Goal: Transaction & Acquisition: Purchase product/service

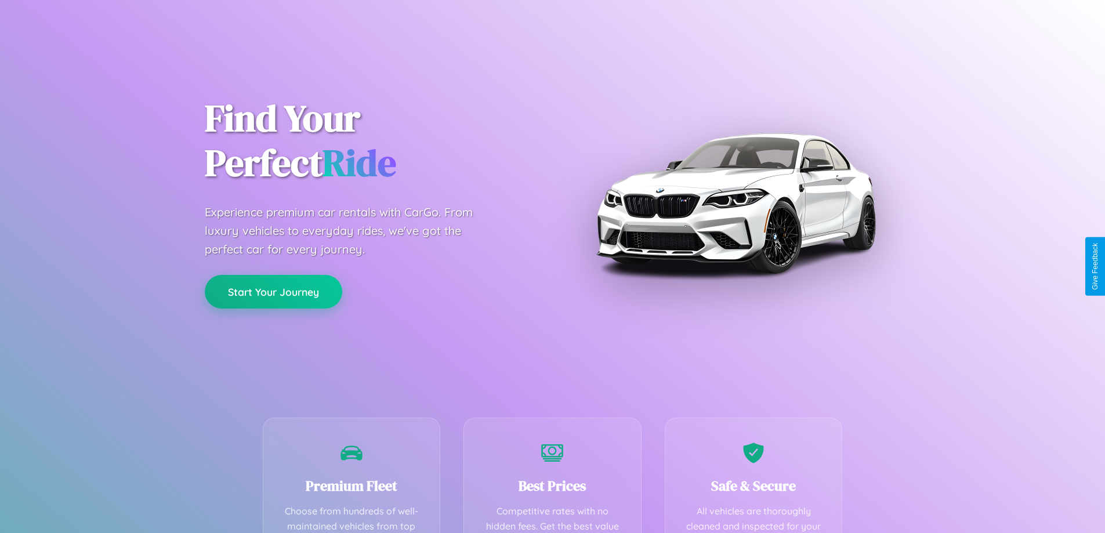
click at [273, 292] on button "Start Your Journey" at bounding box center [274, 292] width 138 height 34
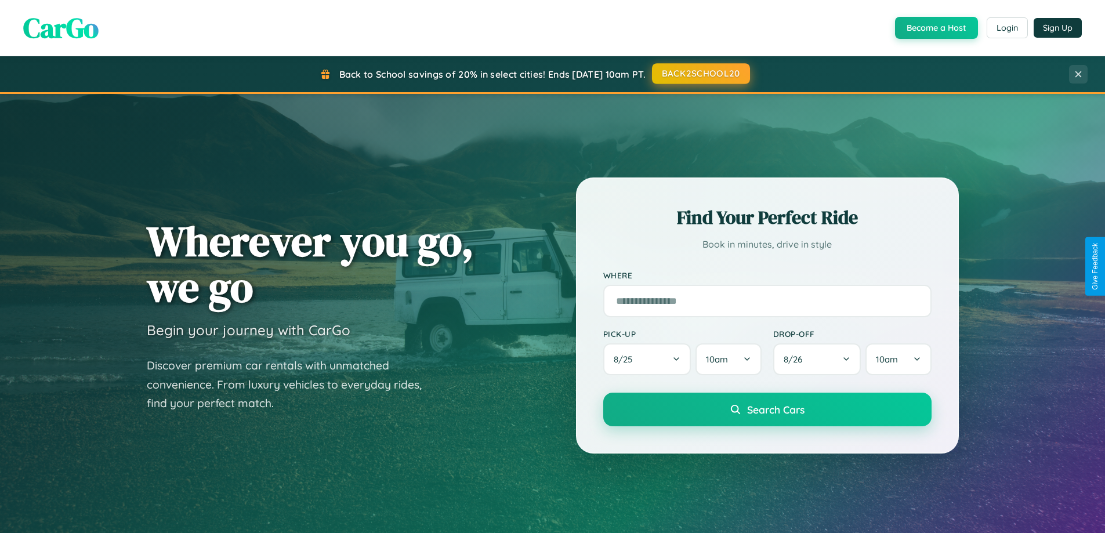
click at [700, 74] on button "BACK2SCHOOL20" at bounding box center [701, 73] width 98 height 21
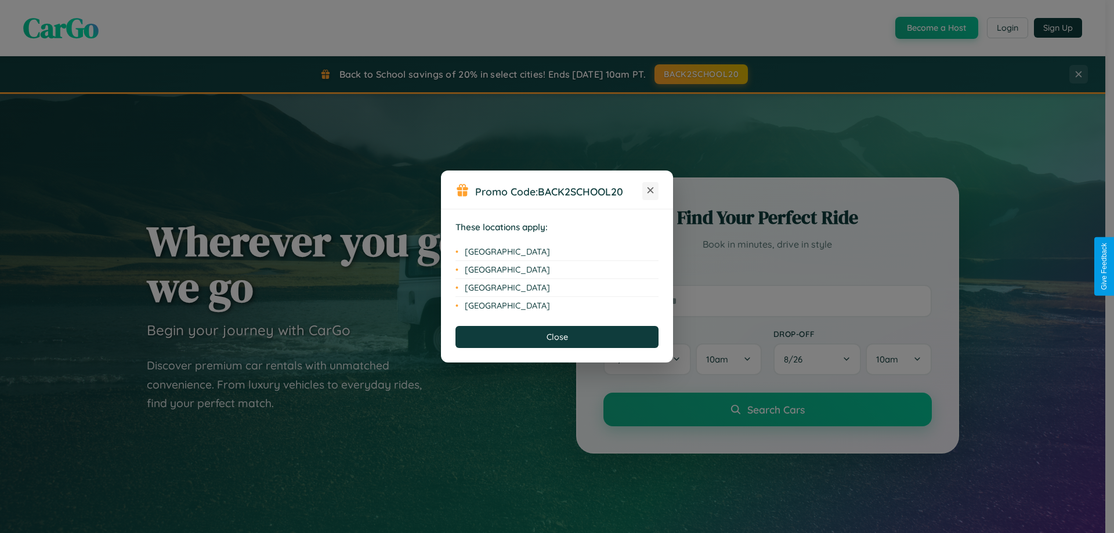
click at [651, 191] on icon at bounding box center [651, 190] width 6 height 6
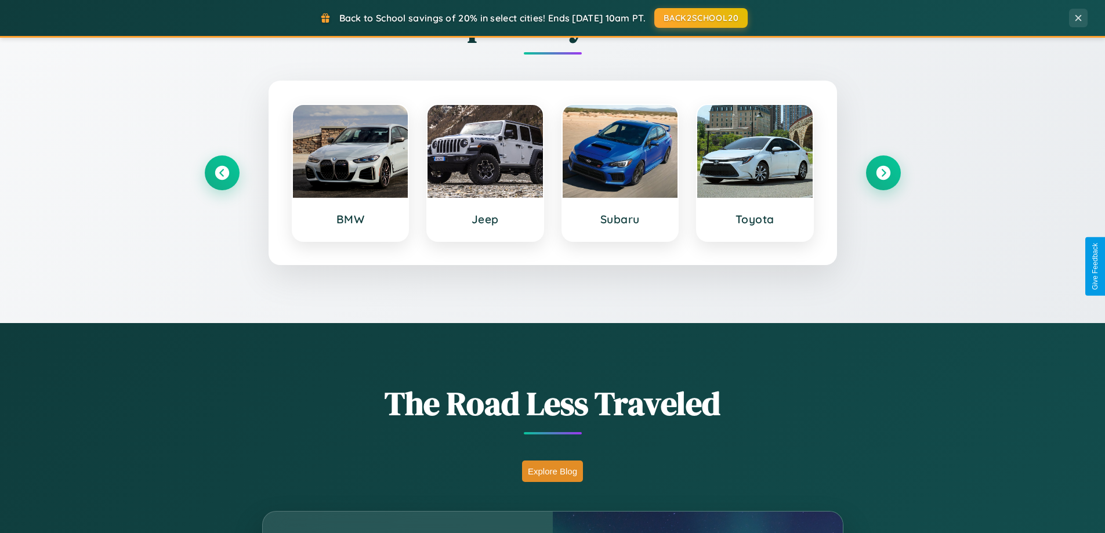
scroll to position [2233, 0]
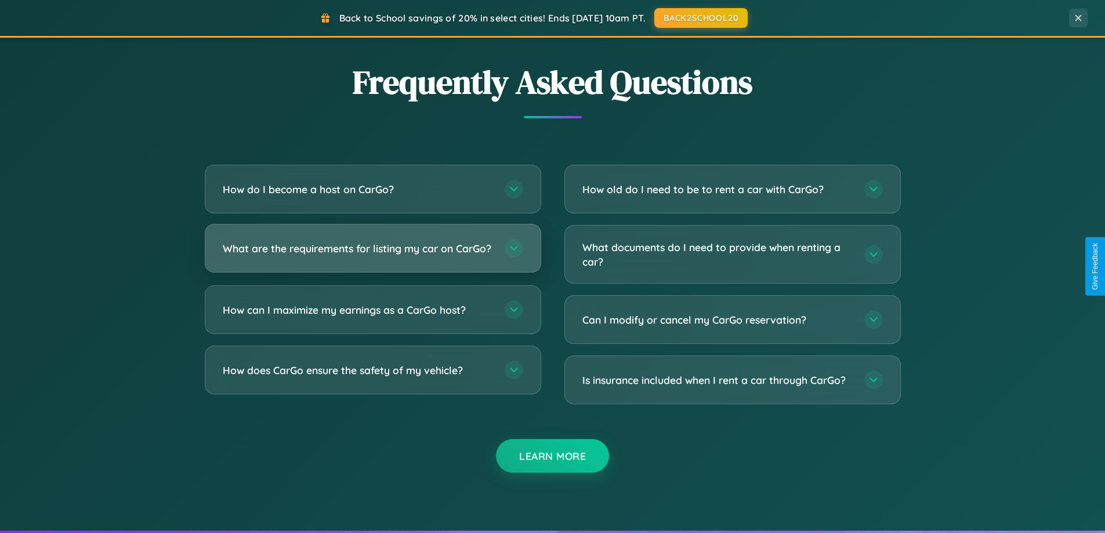
click at [373, 254] on h3 "What are the requirements for listing my car on CarGo?" at bounding box center [358, 248] width 270 height 15
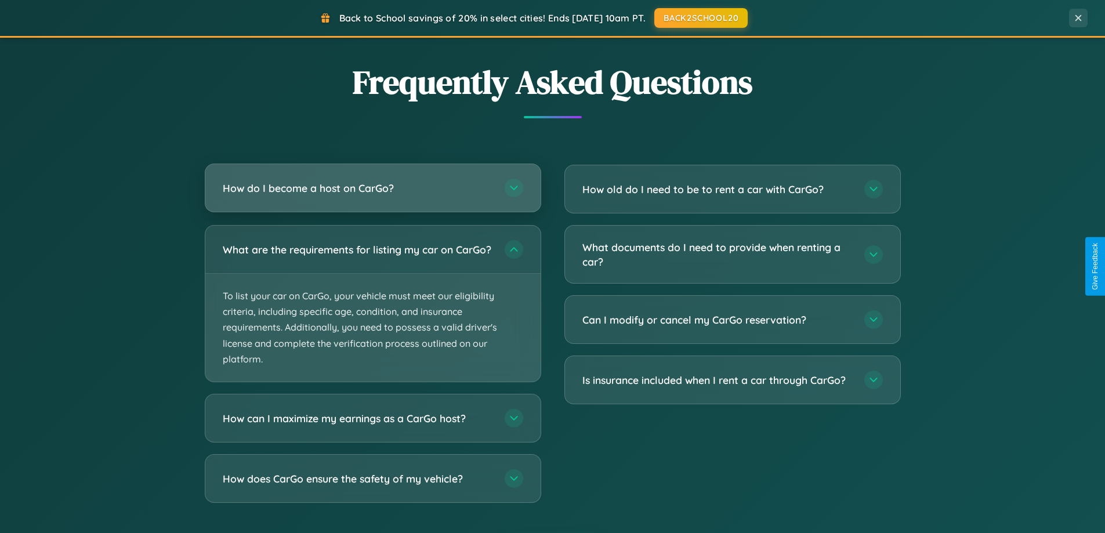
click at [373, 189] on h3 "How do I become a host on CarGo?" at bounding box center [358, 188] width 270 height 15
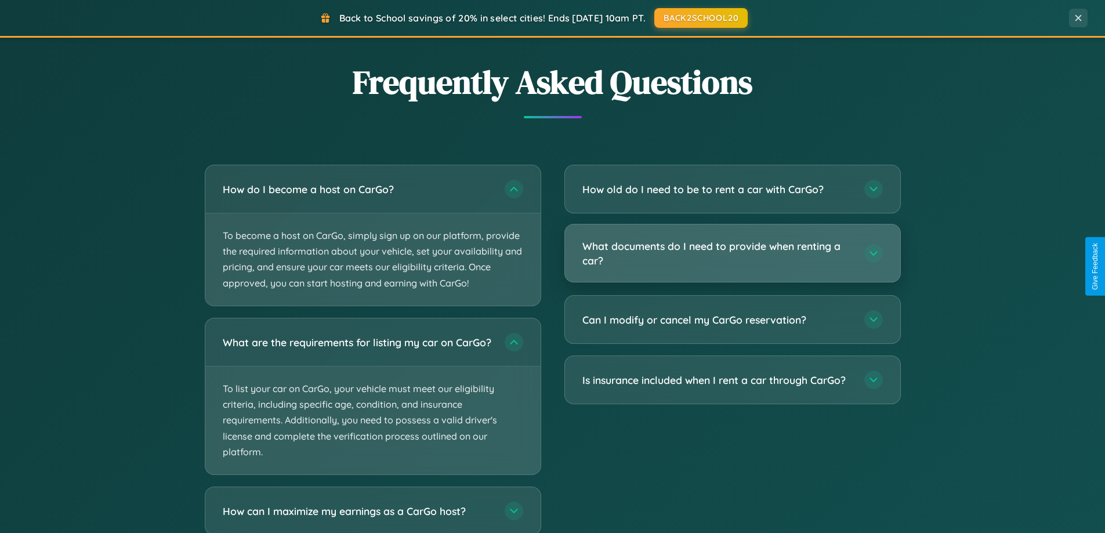
click at [732, 254] on h3 "What documents do I need to provide when renting a car?" at bounding box center [718, 253] width 270 height 28
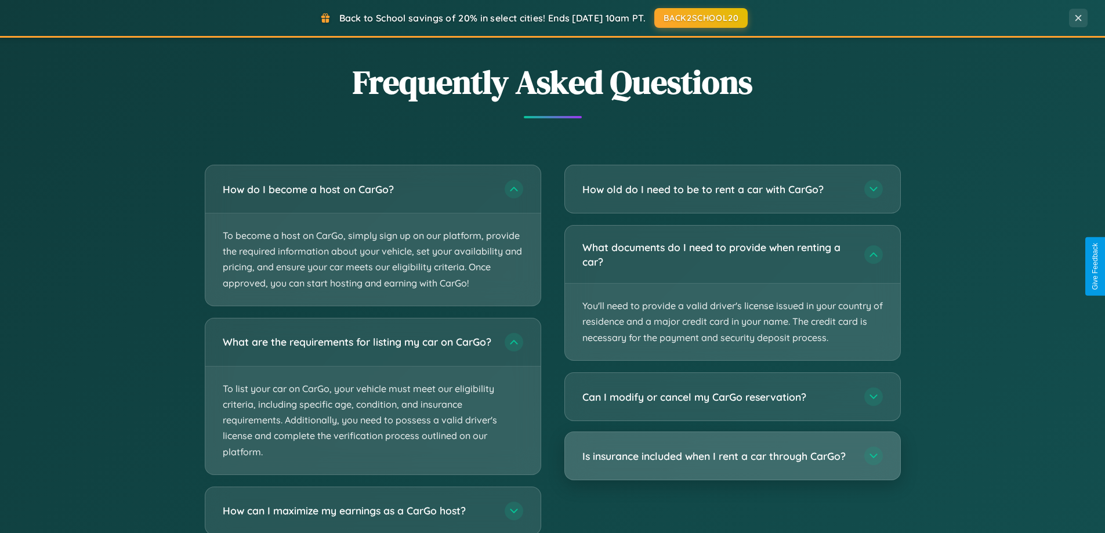
click at [732, 457] on h3 "Is insurance included when I rent a car through CarGo?" at bounding box center [718, 456] width 270 height 15
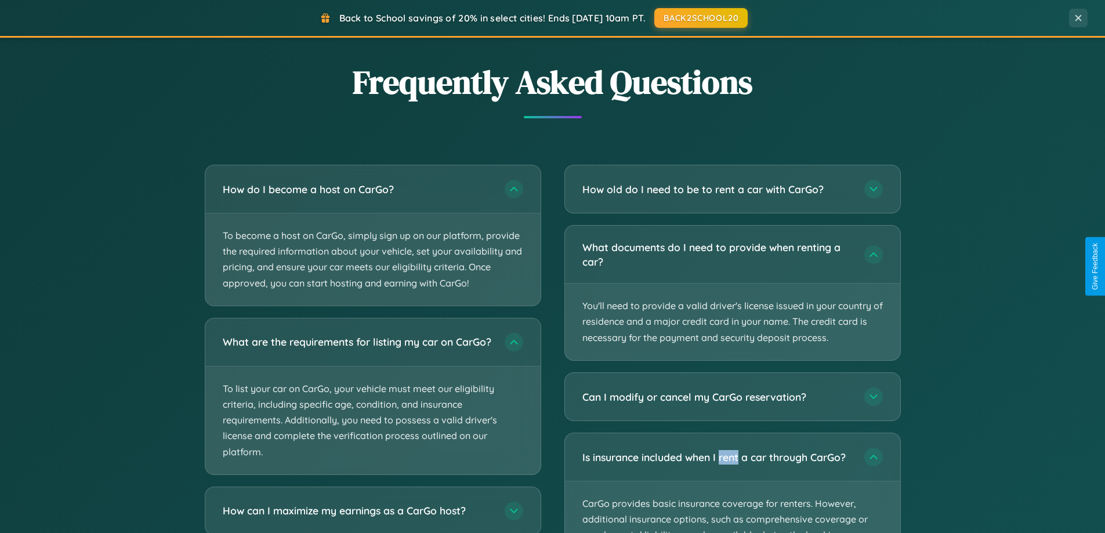
scroll to position [2305, 0]
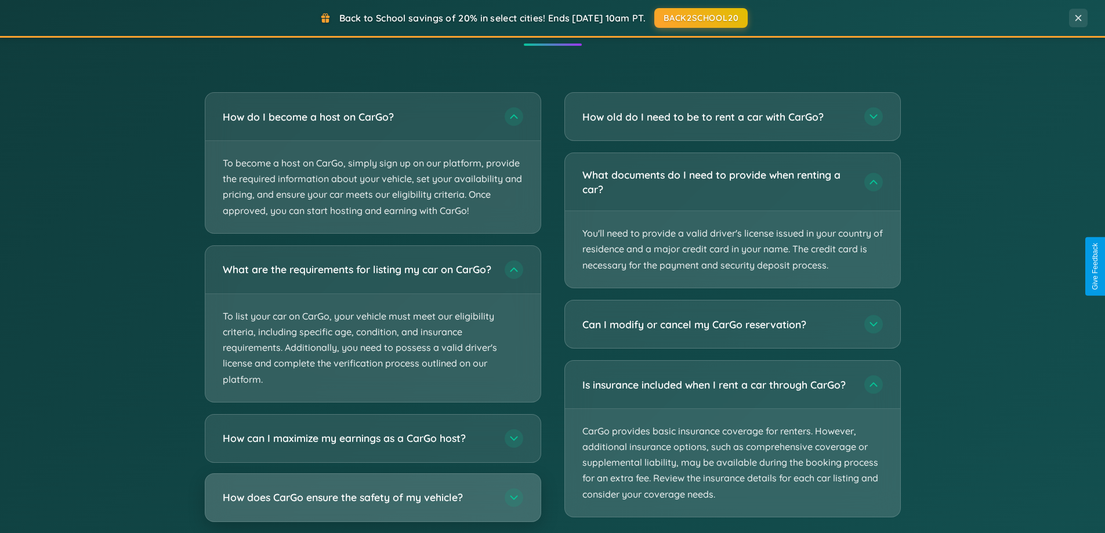
click at [373, 505] on h3 "How does CarGo ensure the safety of my vehicle?" at bounding box center [358, 497] width 270 height 15
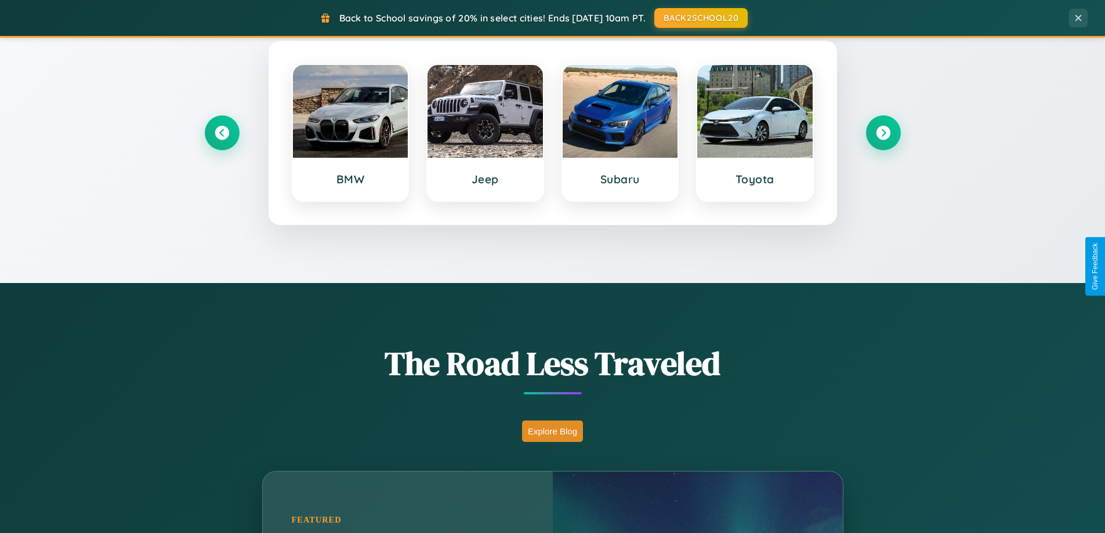
scroll to position [500, 0]
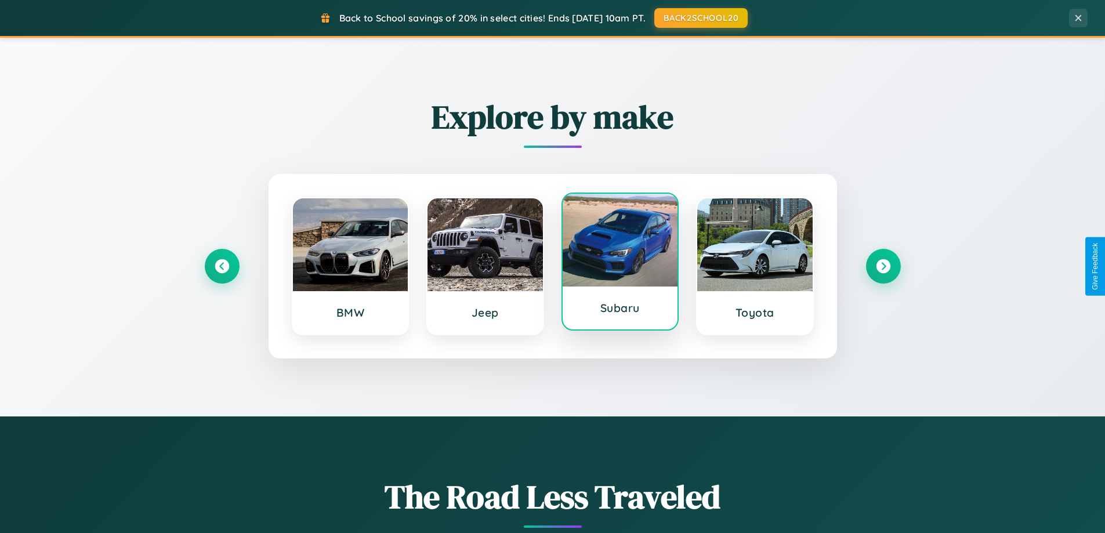
click at [620, 266] on div at bounding box center [620, 240] width 115 height 93
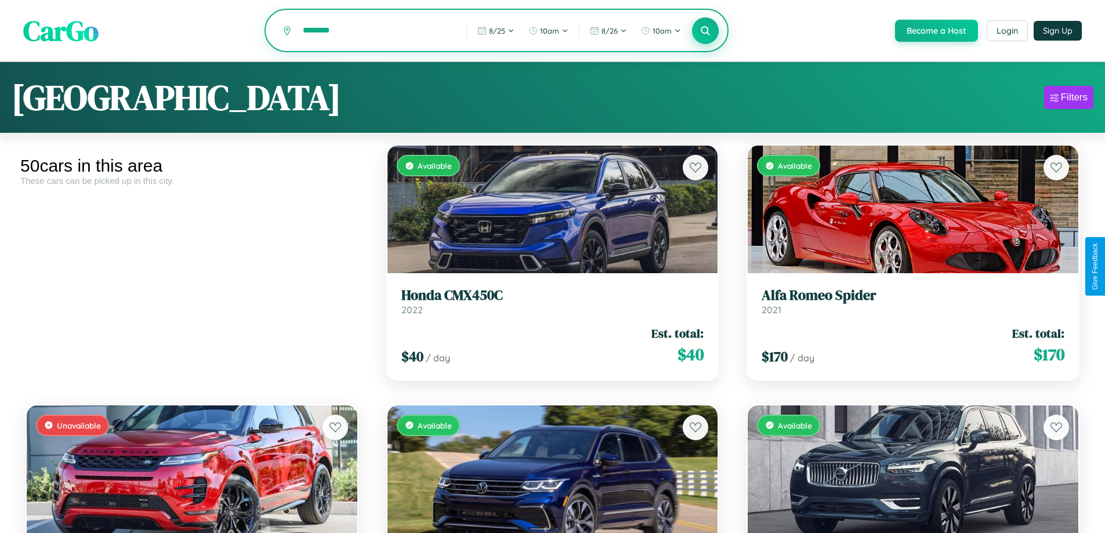
type input "********"
click at [705, 31] on icon at bounding box center [705, 30] width 11 height 11
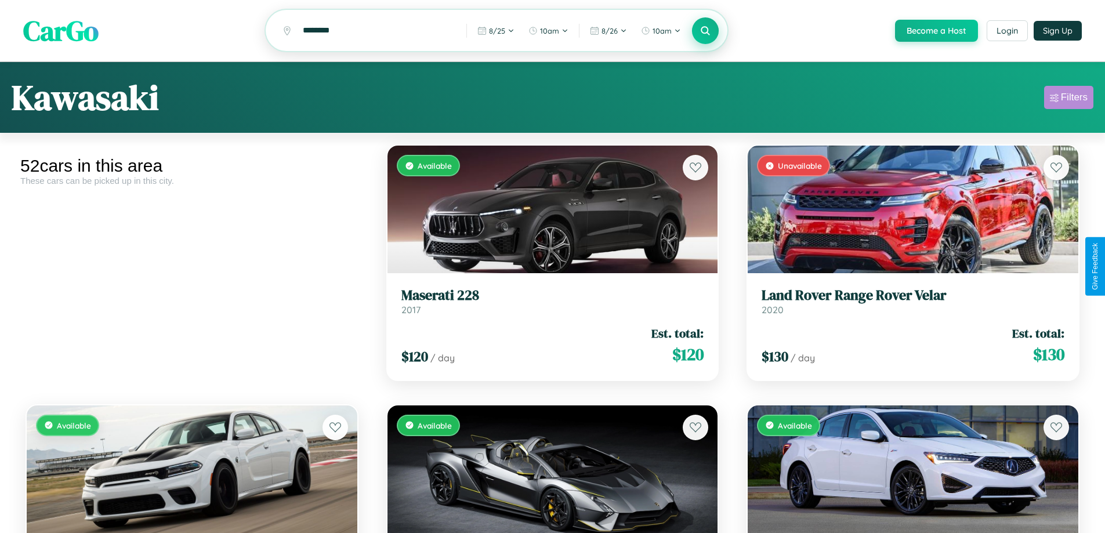
click at [1069, 99] on div "Filters" at bounding box center [1074, 98] width 27 height 12
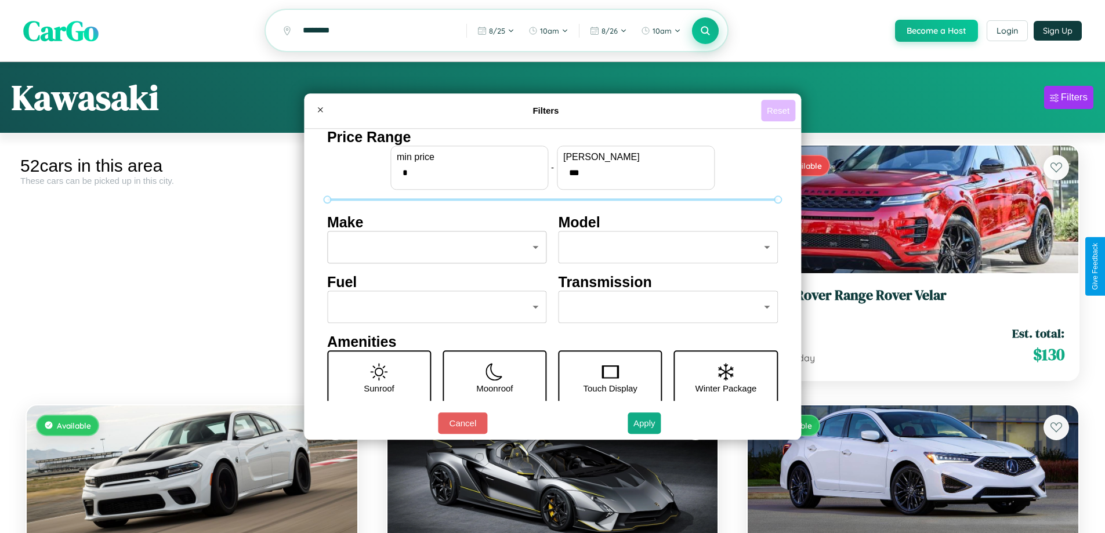
click at [780, 110] on button "Reset" at bounding box center [778, 110] width 34 height 21
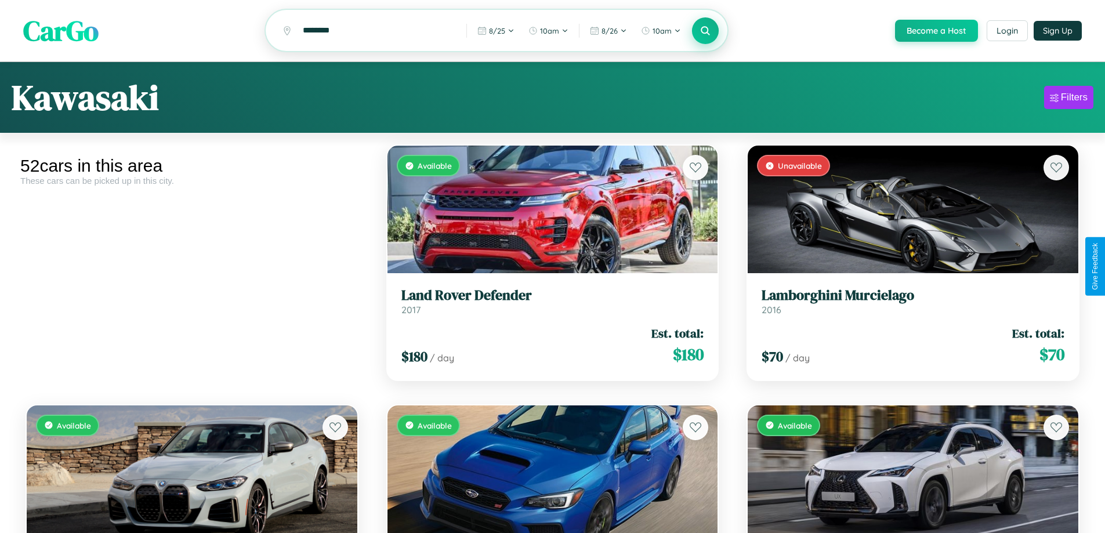
scroll to position [2068, 0]
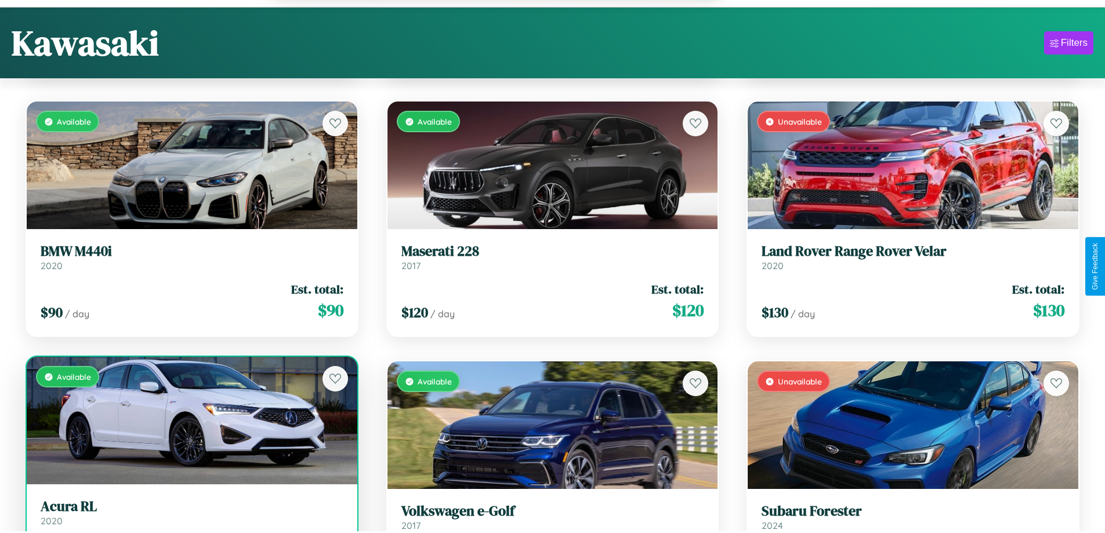
click at [190, 519] on link "Acura RL 2020" at bounding box center [192, 512] width 303 height 28
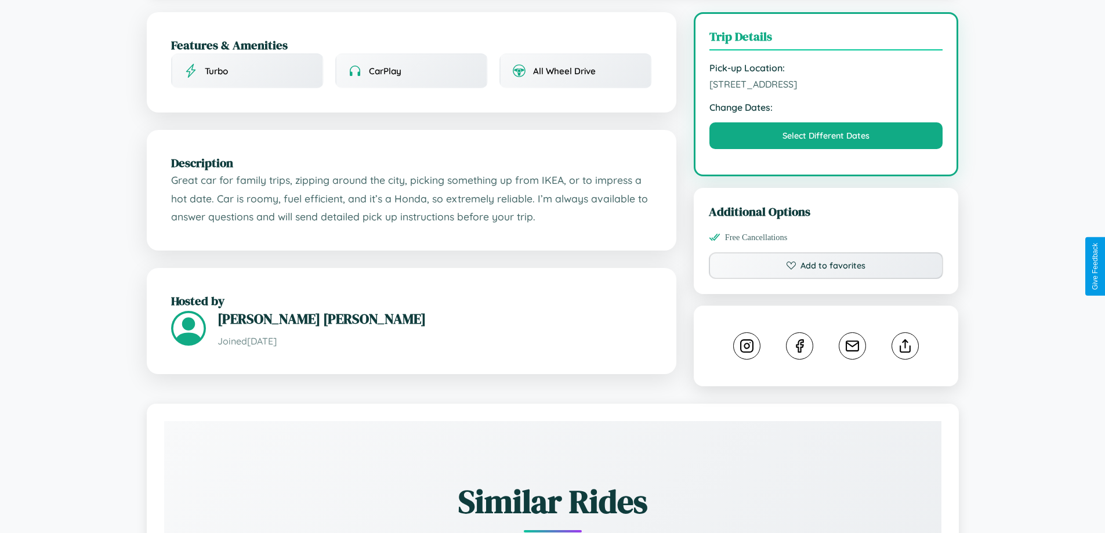
scroll to position [301, 0]
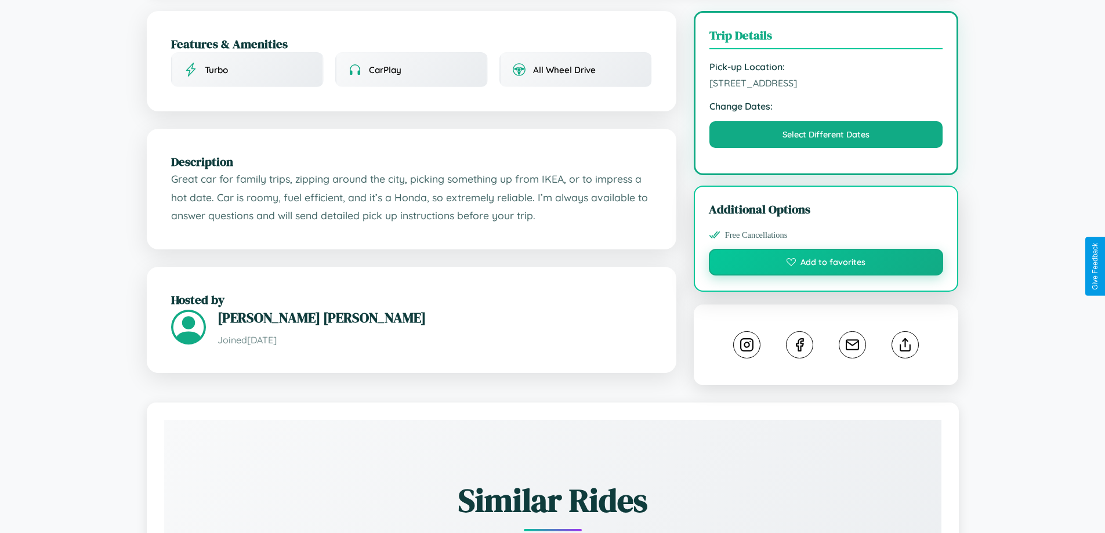
click at [826, 264] on button "Add to favorites" at bounding box center [826, 262] width 235 height 27
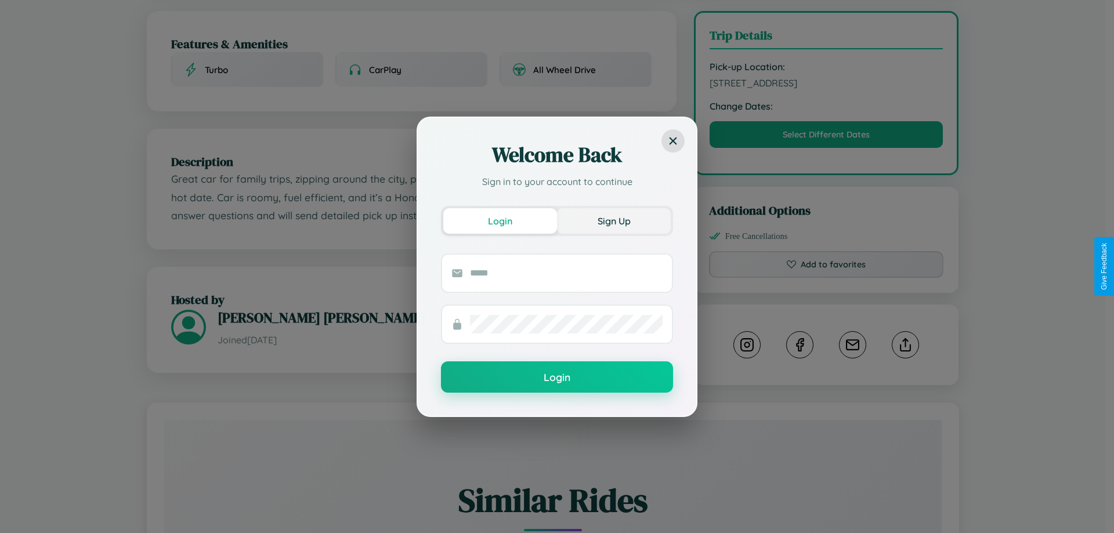
click at [614, 221] on button "Sign Up" at bounding box center [614, 221] width 114 height 26
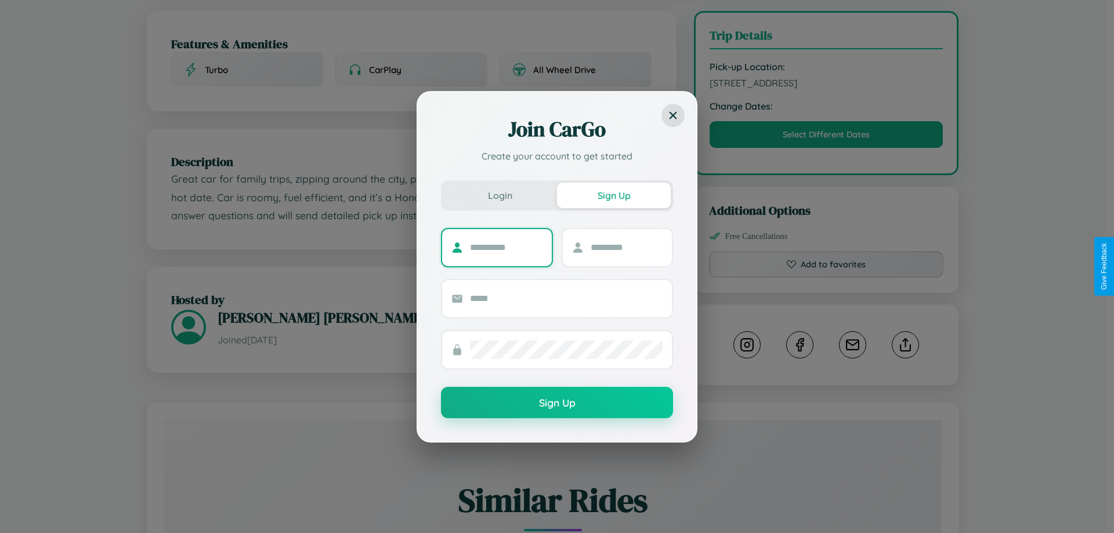
click at [506, 247] on input "text" at bounding box center [506, 247] width 73 height 19
type input "****"
click at [626, 247] on input "text" at bounding box center [627, 247] width 73 height 19
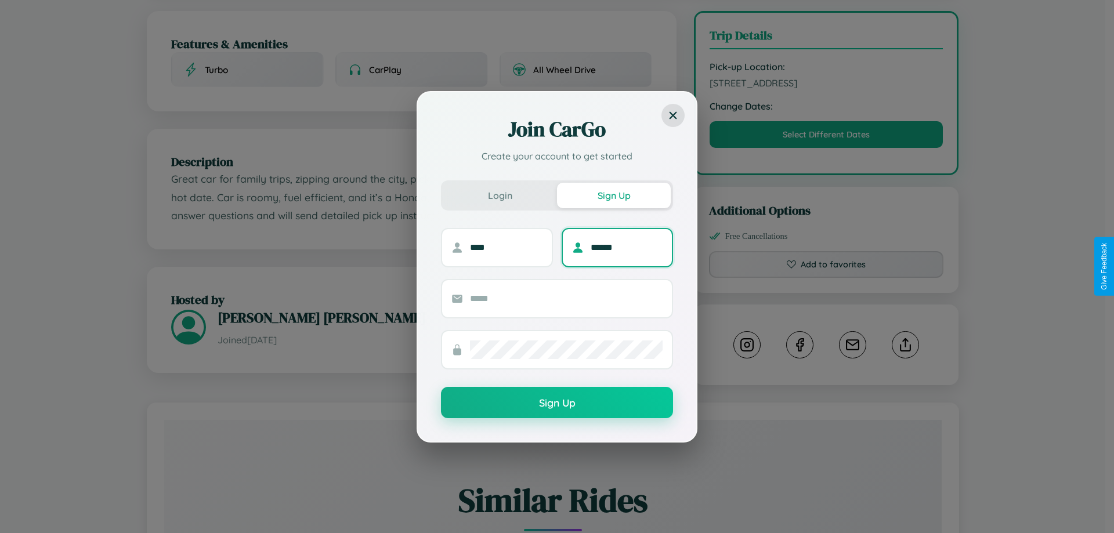
type input "******"
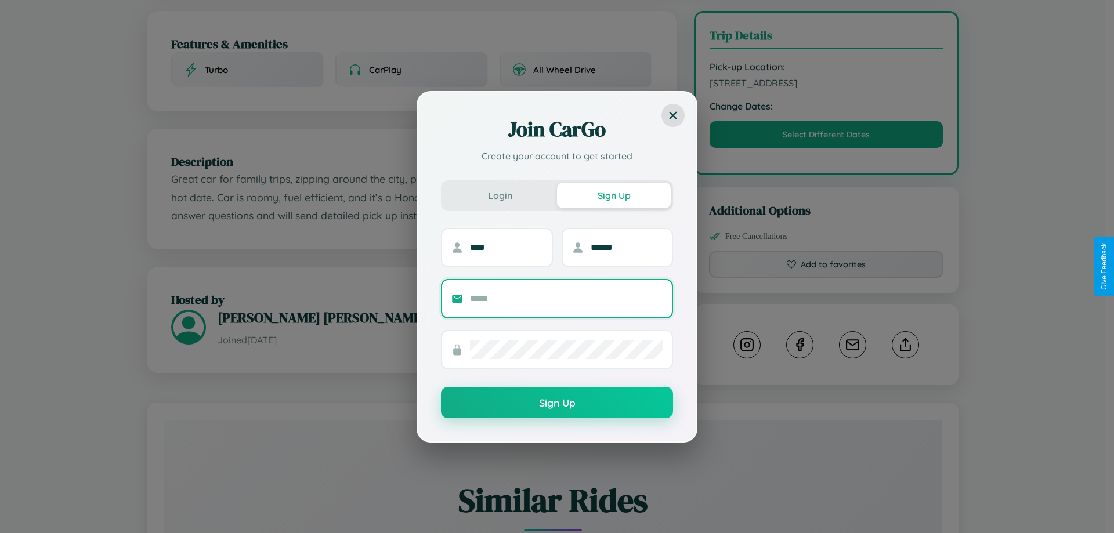
click at [566, 298] on input "text" at bounding box center [566, 299] width 193 height 19
type input "**********"
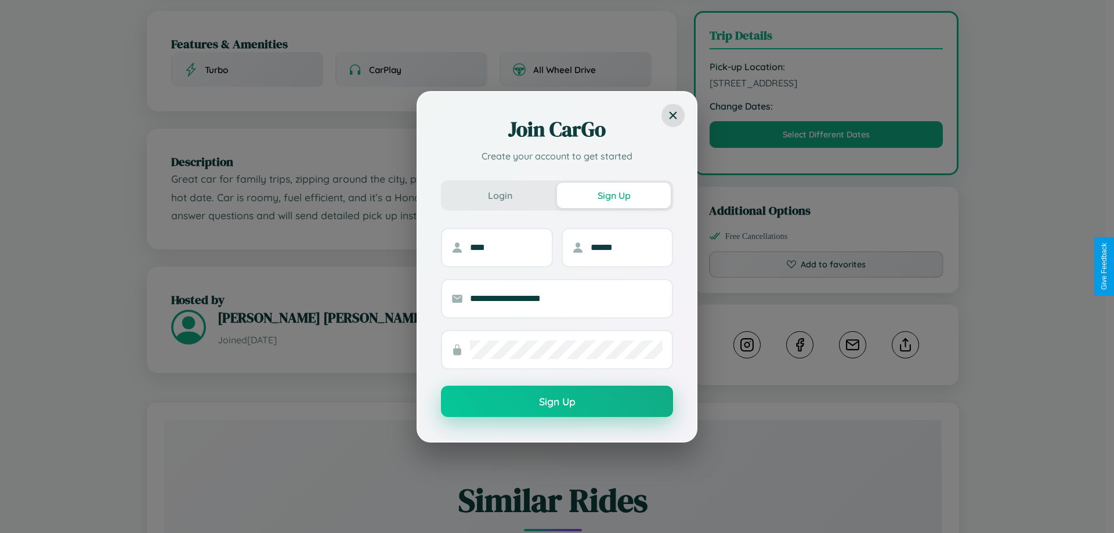
click at [557, 402] on button "Sign Up" at bounding box center [557, 401] width 232 height 31
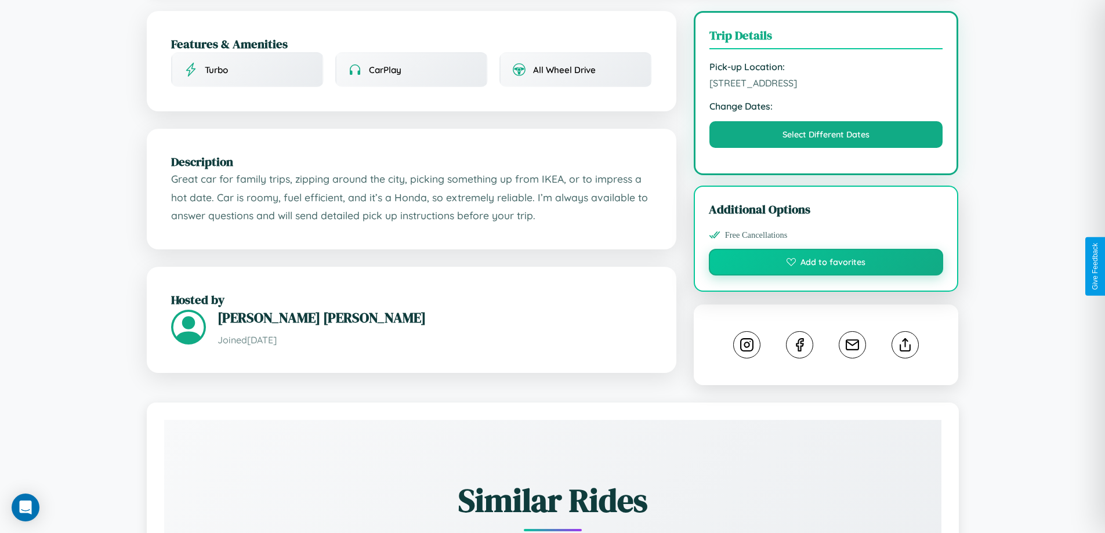
click at [826, 265] on button "Add to favorites" at bounding box center [826, 262] width 235 height 27
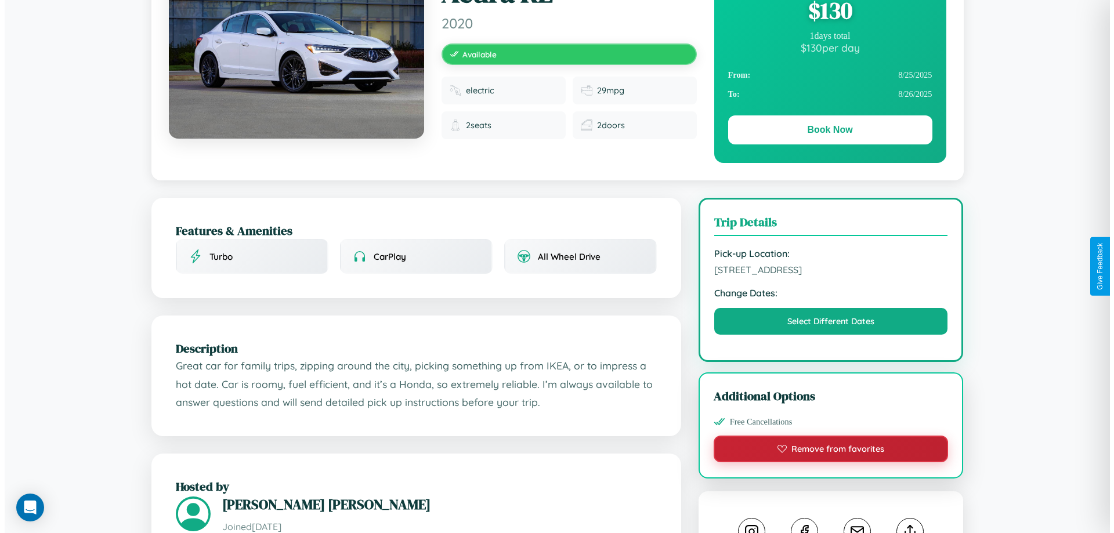
scroll to position [0, 0]
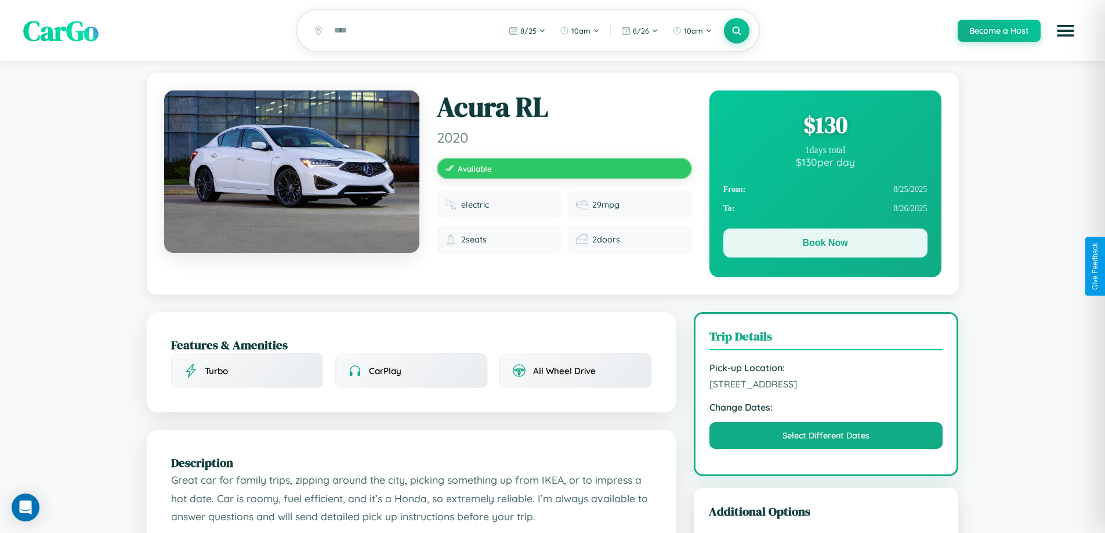
click at [825, 245] on button "Book Now" at bounding box center [826, 243] width 204 height 29
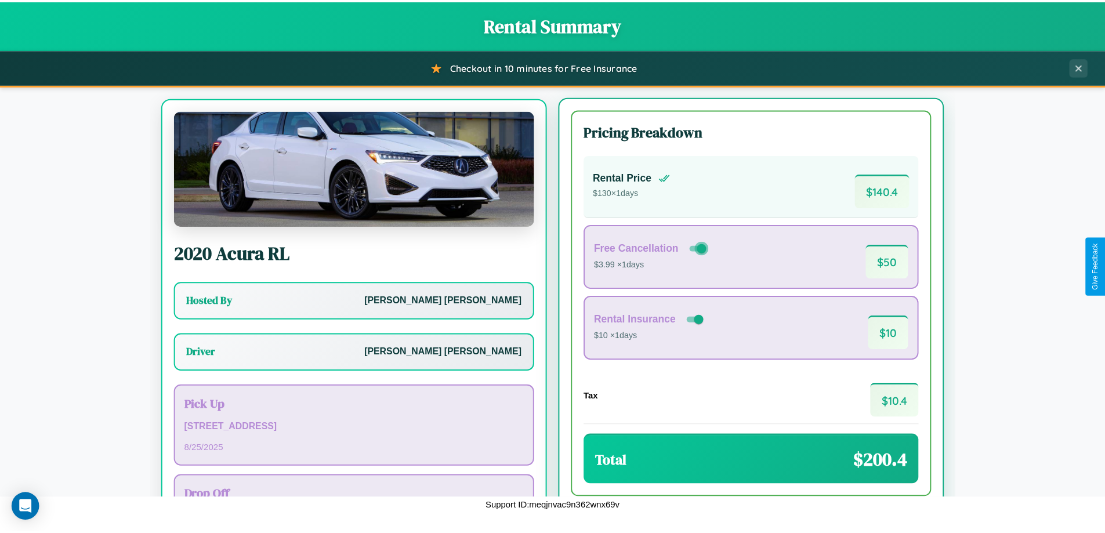
scroll to position [54, 0]
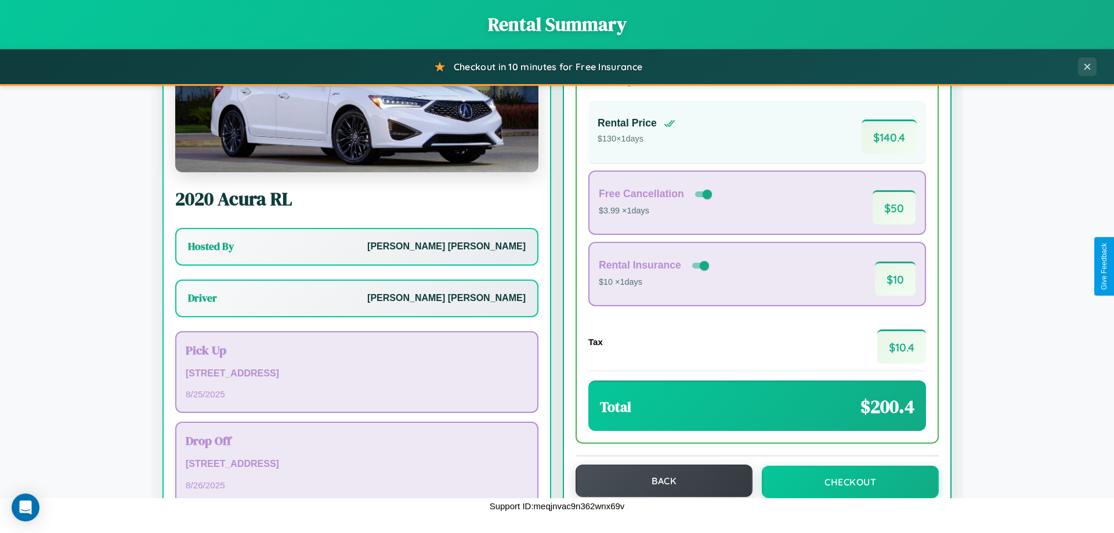
click at [659, 481] on button "Back" at bounding box center [664, 481] width 177 height 32
